Goal: Task Accomplishment & Management: Use online tool/utility

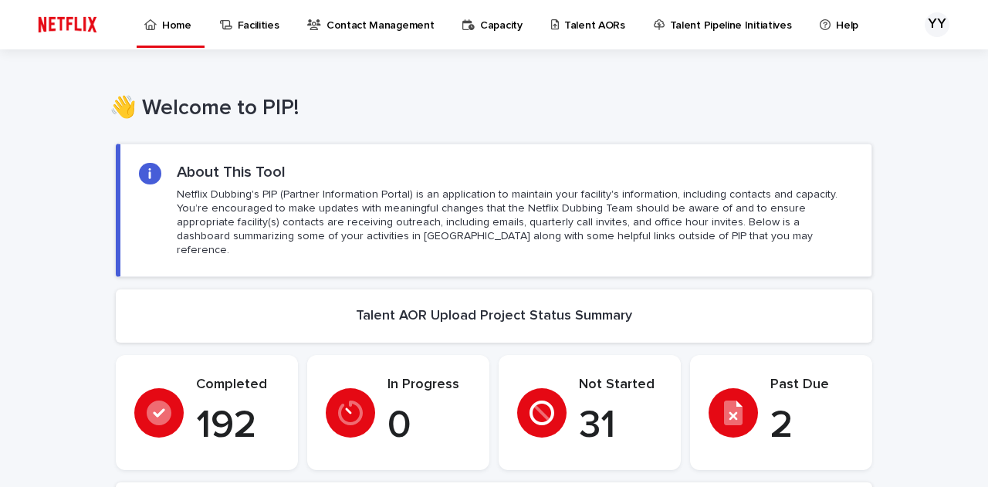
click at [603, 32] on p "Talent AORs" at bounding box center [594, 16] width 61 height 32
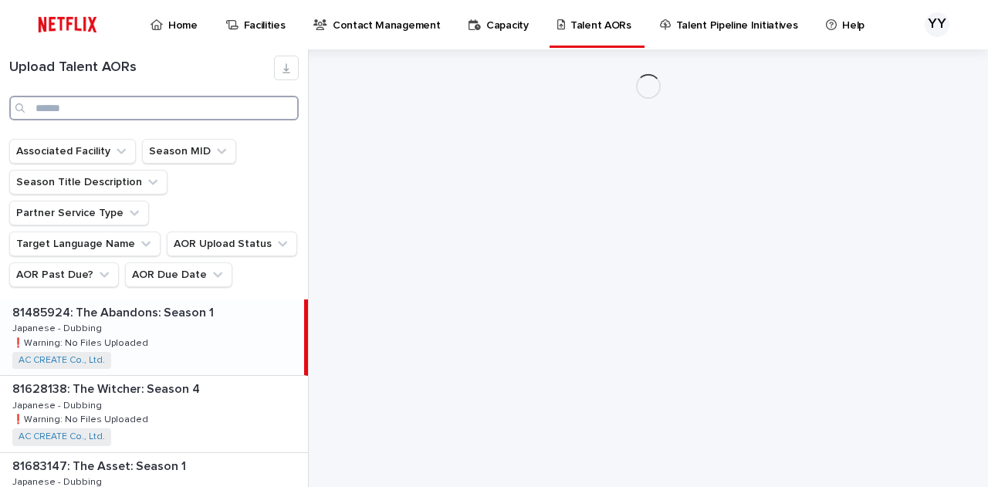
click at [69, 106] on input "Search" at bounding box center [153, 108] width 289 height 25
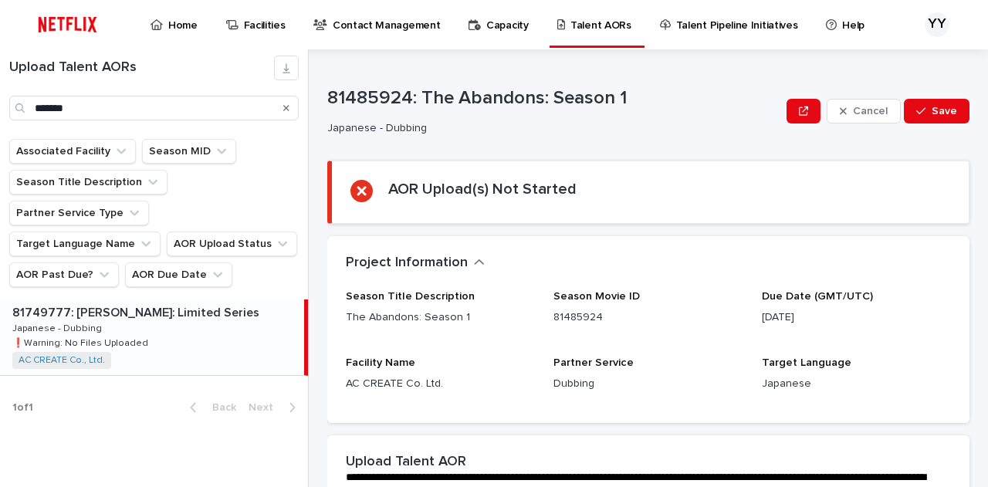
click at [162, 305] on div "81749777: [PERSON_NAME]: Limited Series 81749777: [PERSON_NAME]: Limited Series…" at bounding box center [152, 337] width 304 height 76
click at [171, 302] on p "81749777: [PERSON_NAME]: Limited Series" at bounding box center [137, 311] width 250 height 18
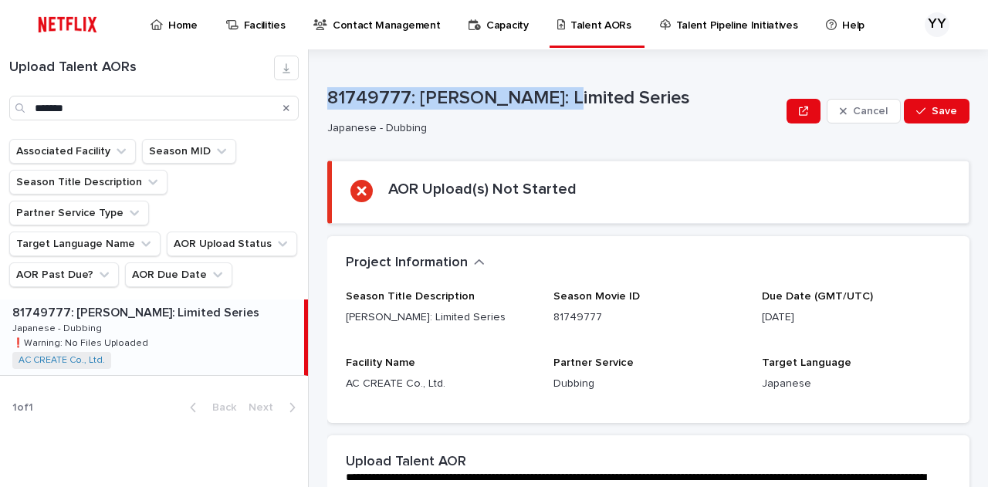
drag, startPoint x: 330, startPoint y: 94, endPoint x: 559, endPoint y: 104, distance: 228.6
click at [559, 104] on p "81749777: [PERSON_NAME]: Limited Series" at bounding box center [553, 98] width 453 height 22
copy p "81749777: [PERSON_NAME]"
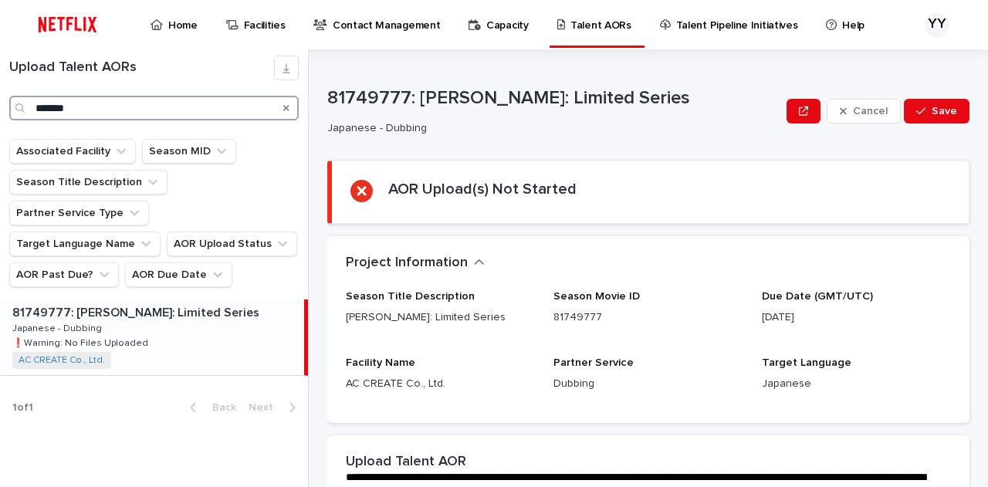
click at [95, 106] on input "*******" at bounding box center [153, 108] width 289 height 25
type input "*"
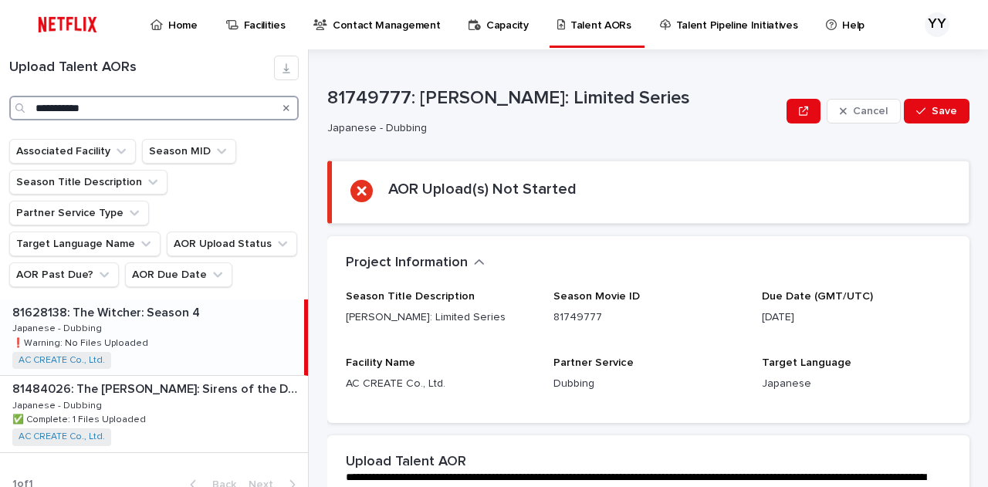
type input "**********"
click at [193, 302] on p "81628138: The Witcher: Season 4" at bounding box center [107, 311] width 191 height 18
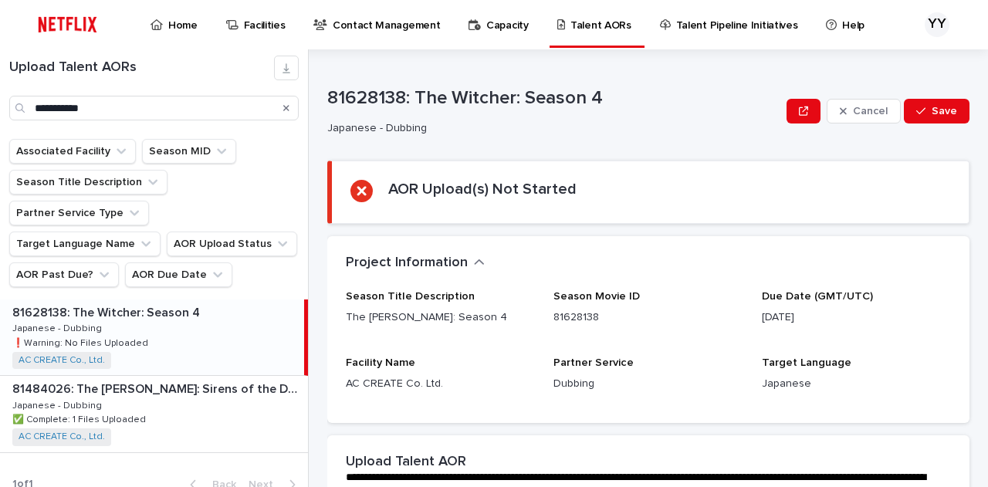
click at [191, 299] on div "81628138: The [PERSON_NAME]: Season 4 81628138: The [PERSON_NAME]: Season 4 Jap…" at bounding box center [152, 337] width 304 height 76
drag, startPoint x: 106, startPoint y: 113, endPoint x: 0, endPoint y: 126, distance: 107.2
click at [0, 125] on div "**********" at bounding box center [154, 94] width 308 height 90
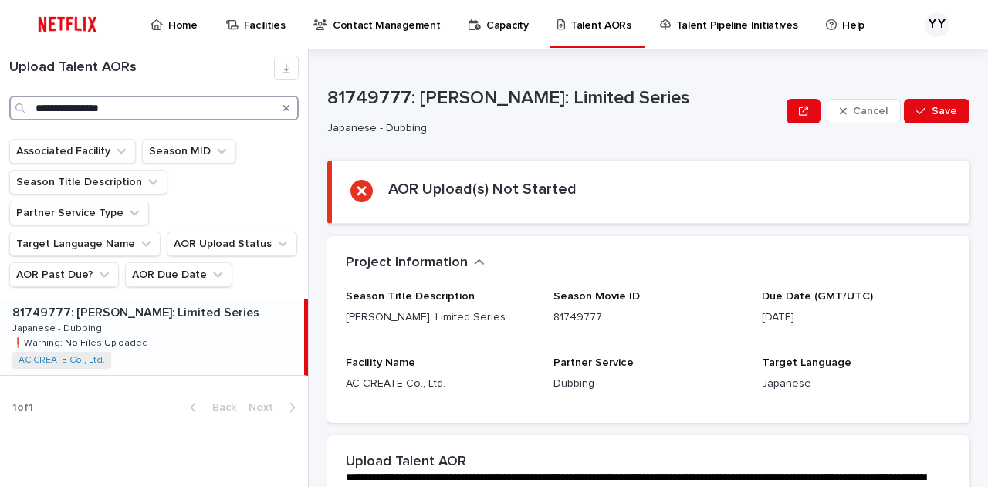
type input "**********"
drag, startPoint x: 694, startPoint y: 98, endPoint x: 319, endPoint y: 96, distance: 375.8
click at [319, 96] on div "**********" at bounding box center [494, 268] width 988 height 438
copy p "81749777: [PERSON_NAME]: Limited Series"
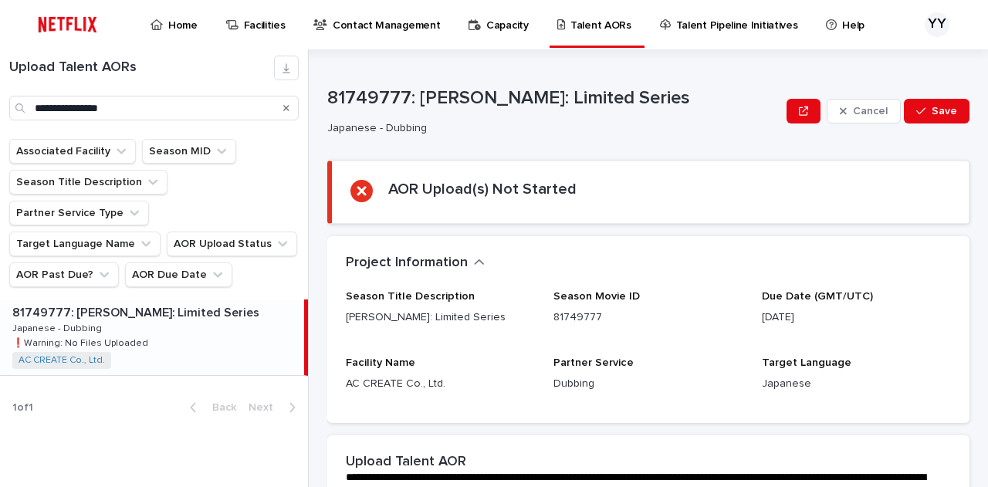
click at [671, 130] on p "Japanese - Dubbing" at bounding box center [550, 128] width 447 height 13
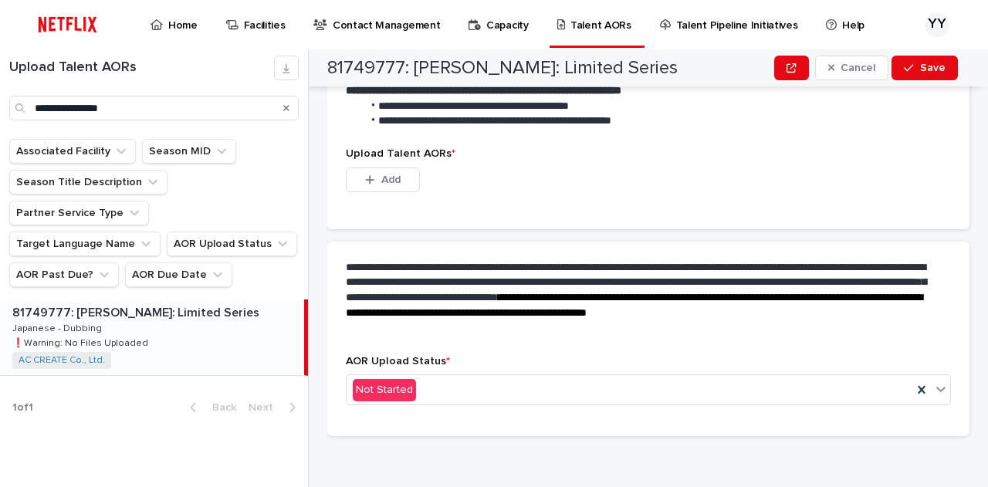
scroll to position [468, 0]
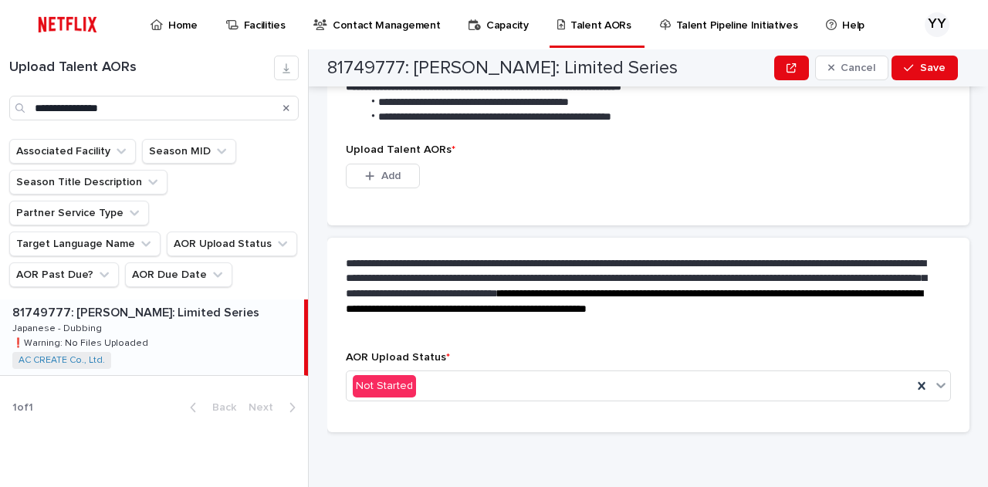
click at [402, 158] on div "Upload Talent AORs * This file cannot be opened Download File Add" at bounding box center [648, 175] width 605 height 63
click at [412, 179] on button "Add" at bounding box center [383, 176] width 74 height 25
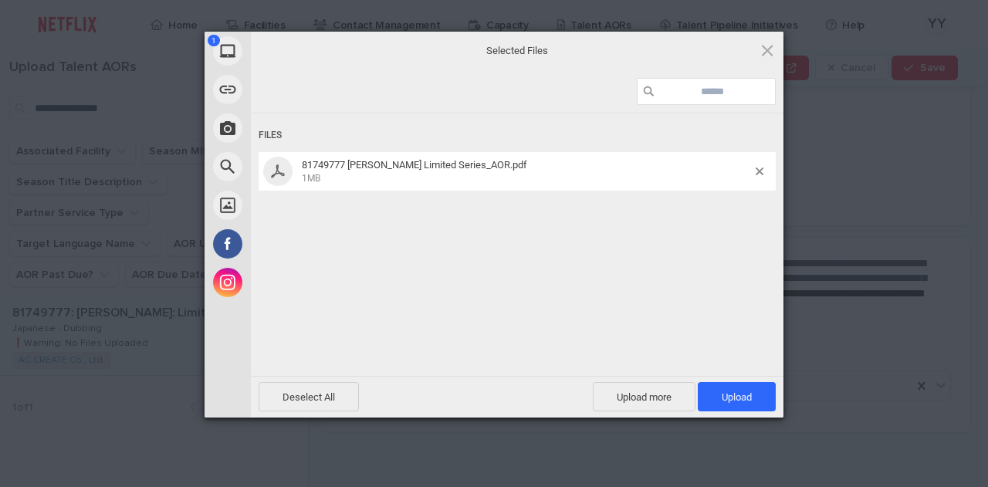
drag, startPoint x: 718, startPoint y: 393, endPoint x: 710, endPoint y: 383, distance: 12.1
click at [718, 392] on span "Upload 1" at bounding box center [737, 396] width 78 height 29
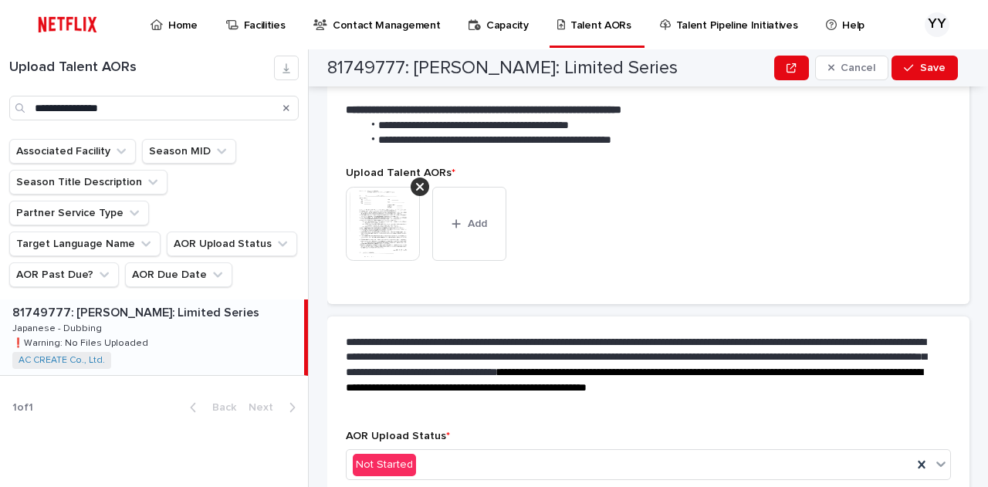
scroll to position [293, 0]
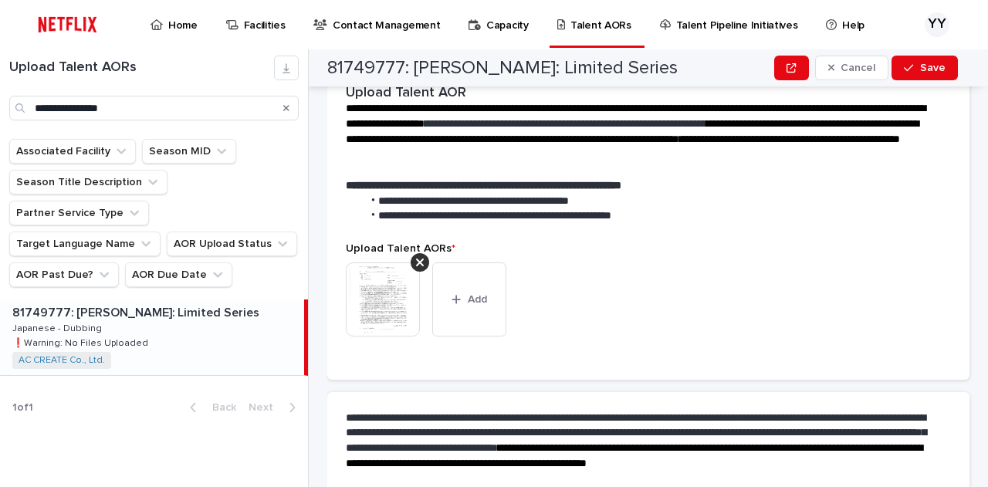
click at [387, 291] on img at bounding box center [383, 299] width 74 height 74
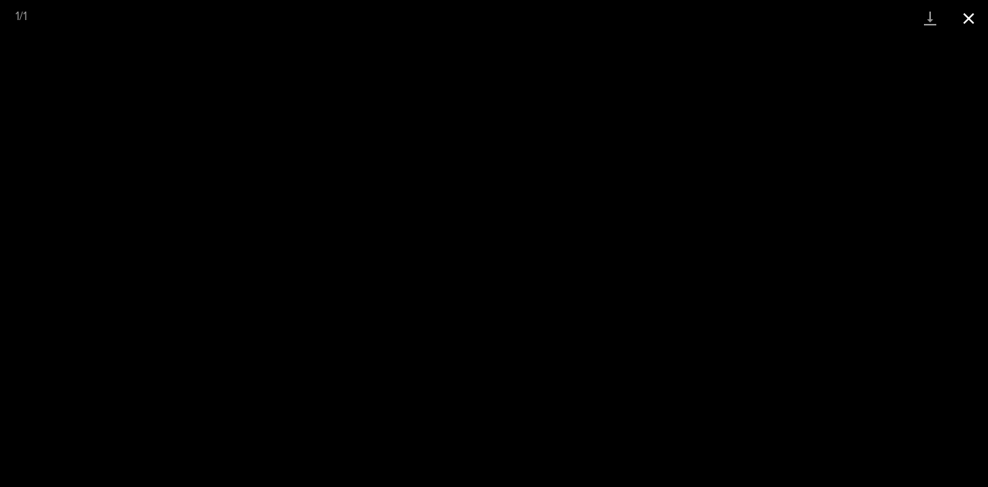
click at [977, 19] on button "Close gallery" at bounding box center [968, 18] width 39 height 36
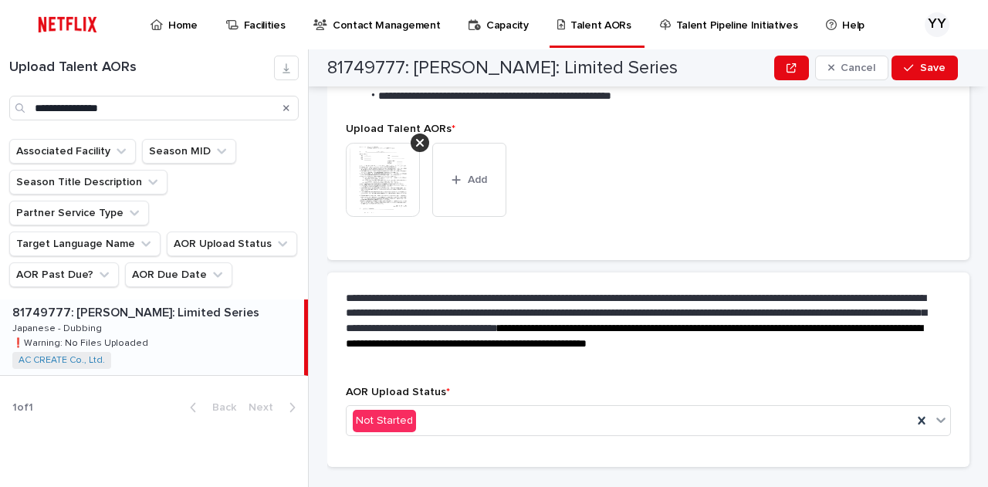
scroll to position [448, 0]
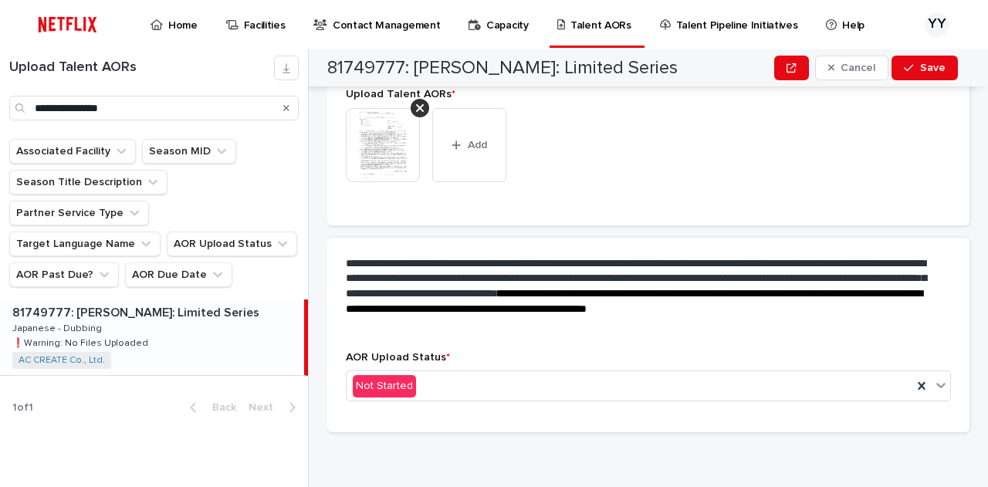
click at [414, 405] on div "AOR Upload Status * Not Started" at bounding box center [648, 382] width 605 height 63
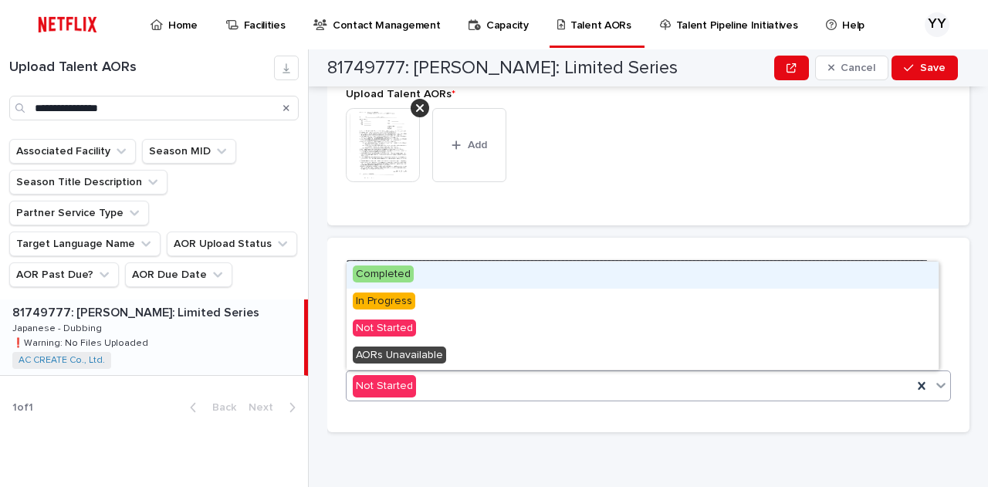
click at [417, 393] on div at bounding box center [418, 386] width 2 height 19
click at [401, 271] on span "Completed" at bounding box center [383, 273] width 61 height 17
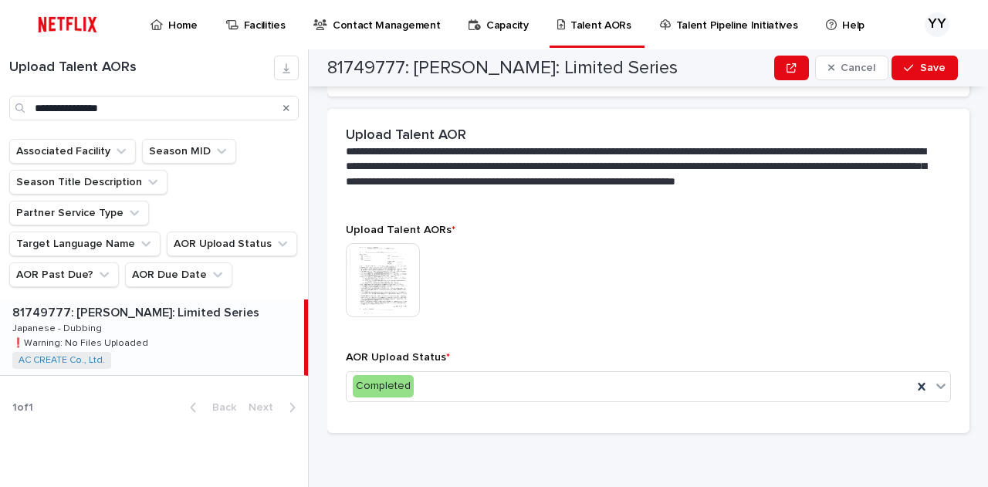
scroll to position [0, 0]
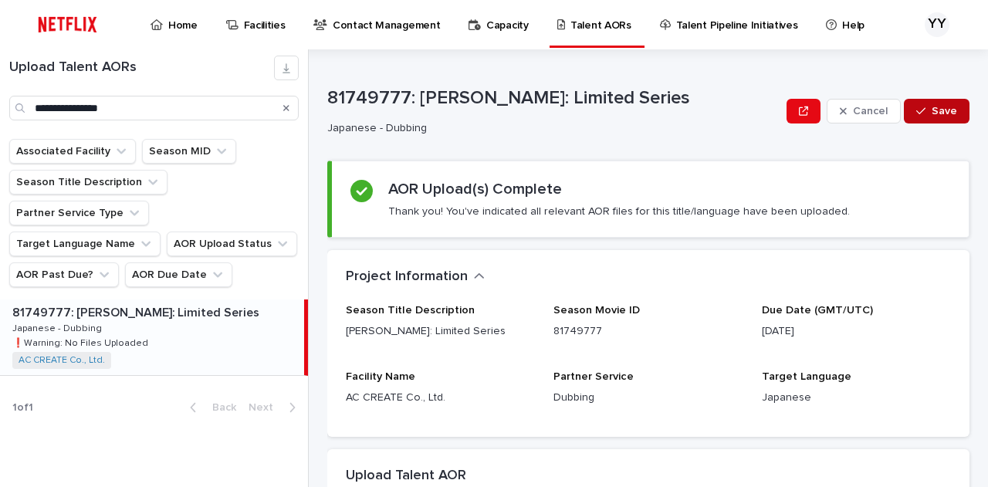
click at [916, 116] on icon "button" at bounding box center [920, 111] width 9 height 11
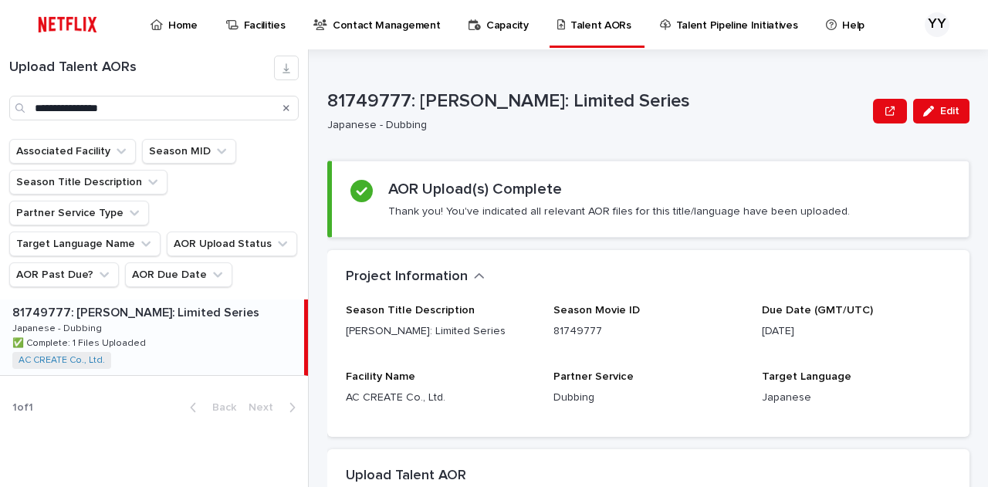
click at [728, 123] on p "Japanese - Dubbing" at bounding box center [593, 125] width 533 height 13
